Goal: Task Accomplishment & Management: Use online tool/utility

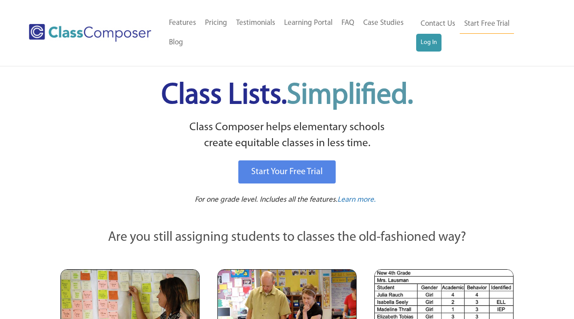
click at [426, 44] on link "Log In" at bounding box center [428, 43] width 25 height 18
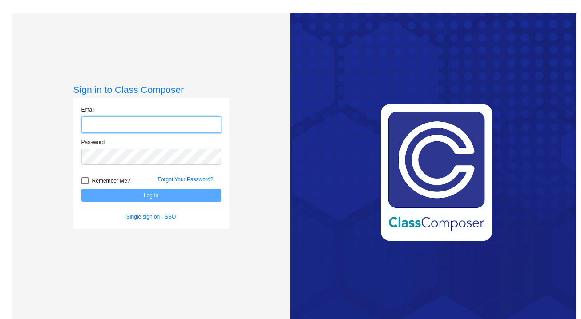
click at [156, 124] on input "email" at bounding box center [151, 125] width 140 height 16
type input "[PERSON_NAME][EMAIL_ADDRESS][PERSON_NAME][PERSON_NAME][DOMAIN_NAME]"
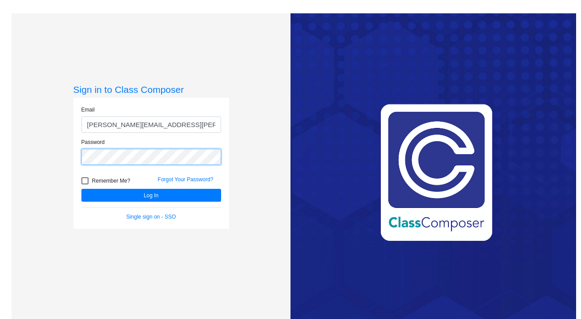
click at [81, 189] on button "Log In" at bounding box center [151, 195] width 140 height 13
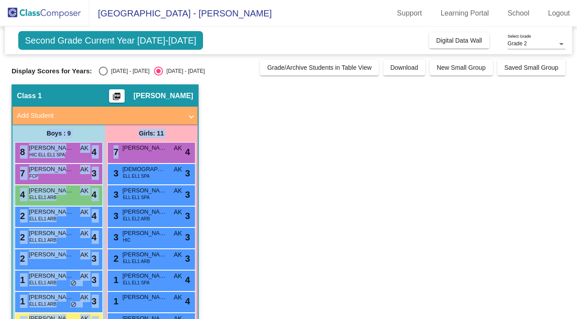
drag, startPoint x: 156, startPoint y: 127, endPoint x: 221, endPoint y: 122, distance: 64.7
click at [221, 122] on app-classroom "Class 1 picture_as_pdf Amy Kafka Add Student First Name Last Name Student Id (R…" at bounding box center [288, 238] width 553 height 307
